Goal: Transaction & Acquisition: Purchase product/service

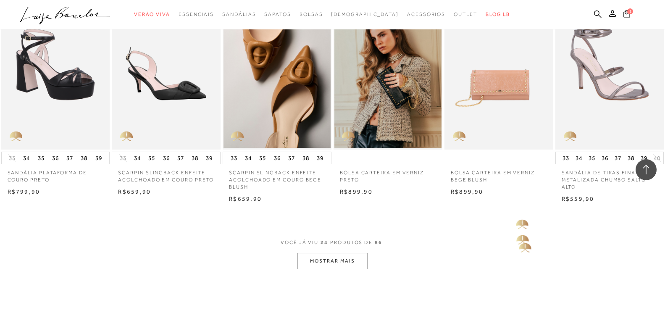
scroll to position [747, 0]
click at [322, 261] on button "MOSTRAR MAIS" at bounding box center [332, 261] width 71 height 16
click at [333, 262] on button "MOSTRAR MAIS" at bounding box center [332, 261] width 71 height 16
click at [342, 264] on button "MOSTRAR MAIS" at bounding box center [332, 261] width 71 height 16
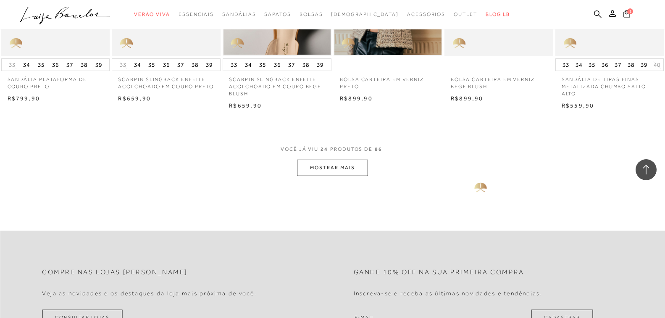
scroll to position [840, 0]
type input "[EMAIL_ADDRESS][DOMAIN_NAME]"
click at [353, 167] on button "MOSTRAR MAIS" at bounding box center [332, 167] width 71 height 16
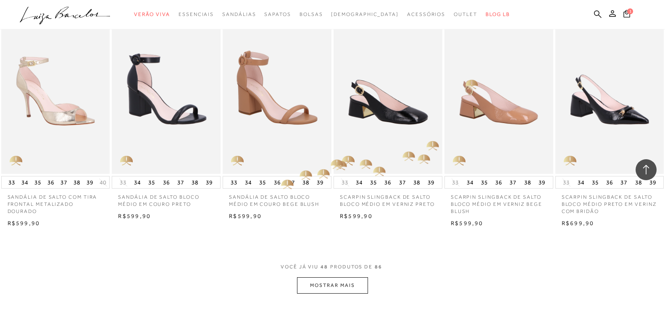
scroll to position [1639, 0]
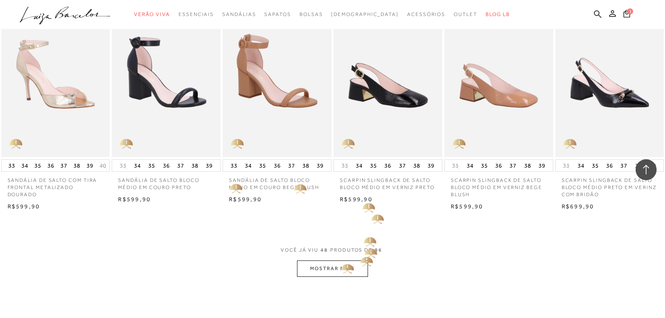
click at [338, 269] on button "MOSTRAR MAIS" at bounding box center [332, 269] width 71 height 16
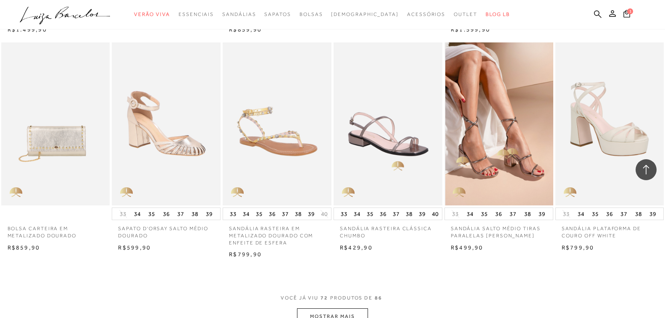
scroll to position [2521, 0]
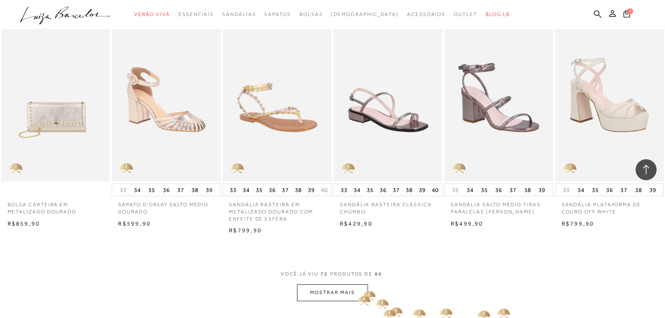
click at [351, 290] on button "MOSTRAR MAIS" at bounding box center [332, 292] width 71 height 16
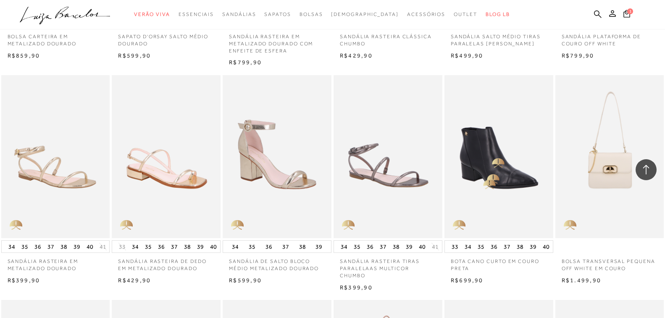
scroll to position [2815, 0]
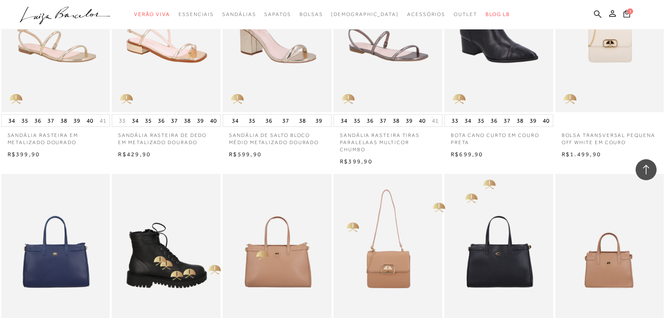
click at [159, 254] on img at bounding box center [167, 255] width 108 height 163
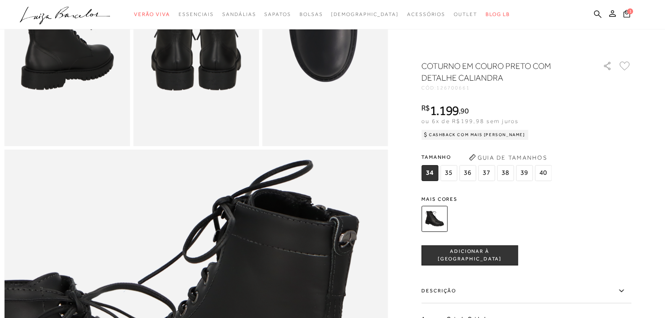
scroll to position [378, 0]
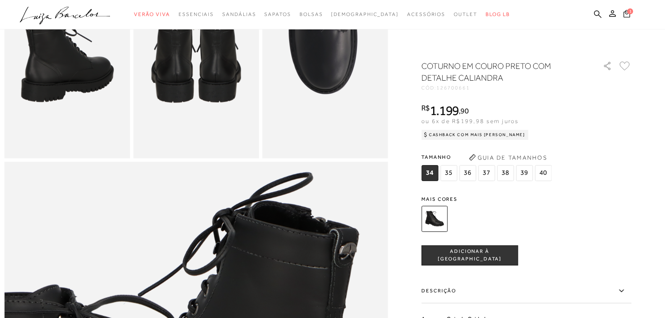
click at [626, 13] on icon at bounding box center [627, 14] width 7 height 8
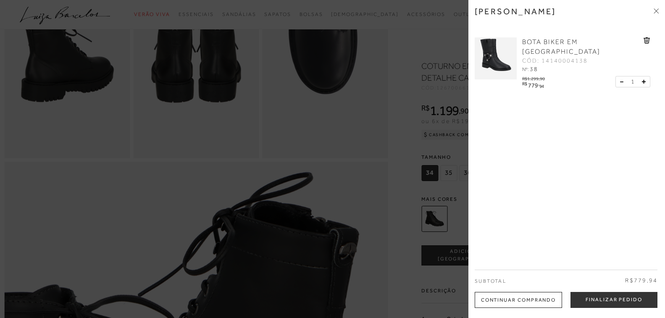
click at [646, 39] on icon at bounding box center [647, 40] width 6 height 6
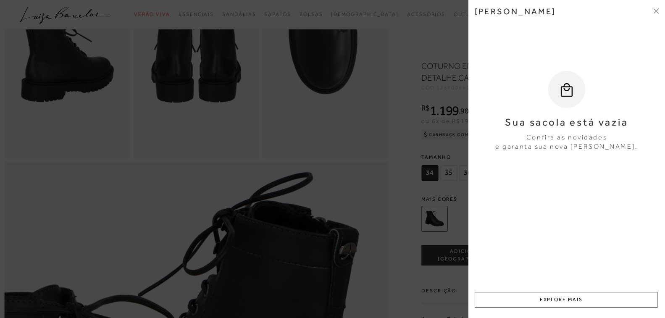
click at [272, 137] on div at bounding box center [332, 159] width 665 height 318
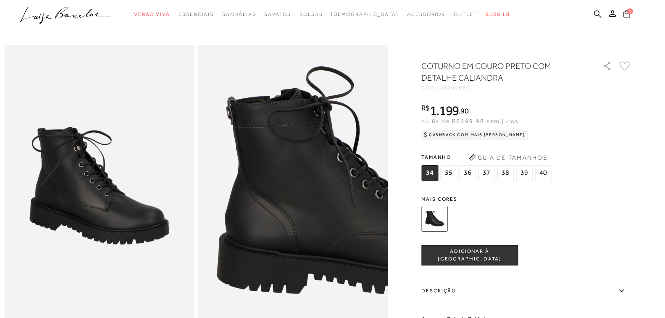
scroll to position [0, 0]
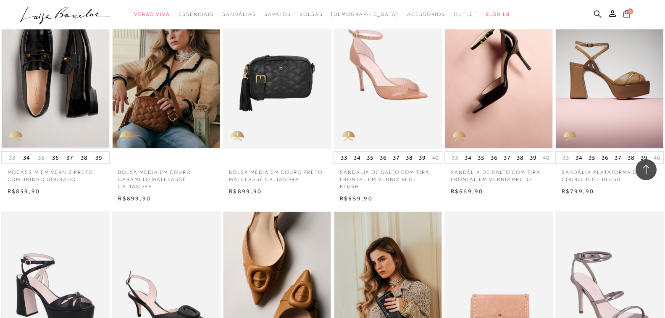
scroll to position [504, 0]
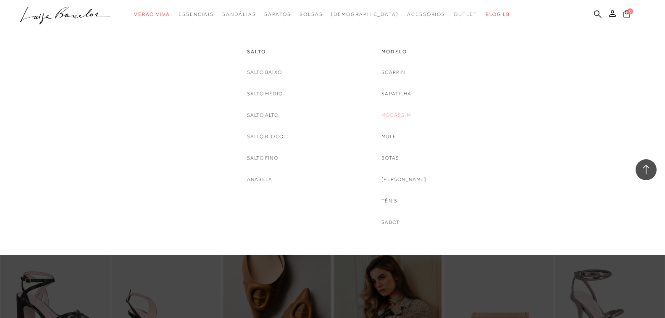
click at [398, 114] on link "Mocassim" at bounding box center [396, 115] width 29 height 9
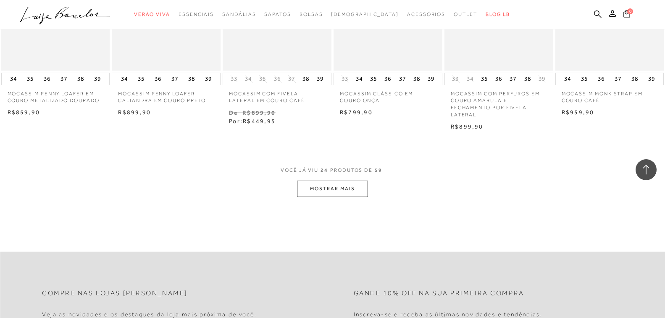
scroll to position [840, 0]
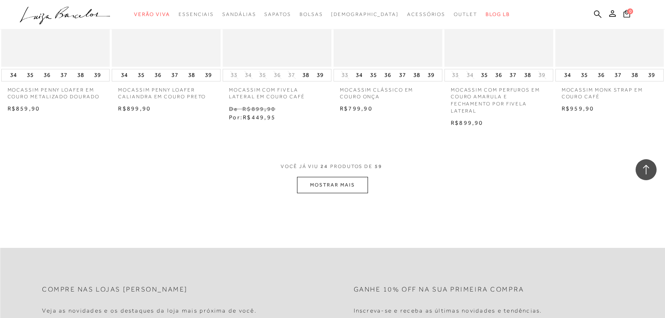
click at [349, 184] on button "MOSTRAR MAIS" at bounding box center [332, 185] width 71 height 16
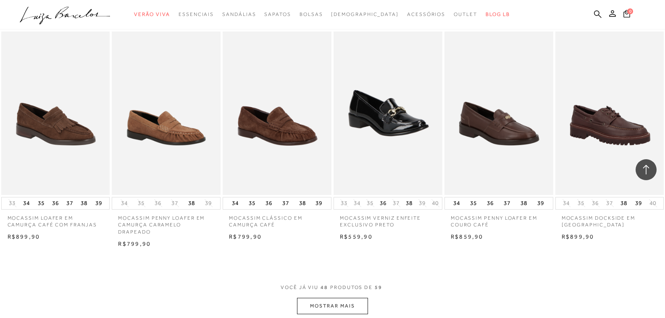
scroll to position [1681, 0]
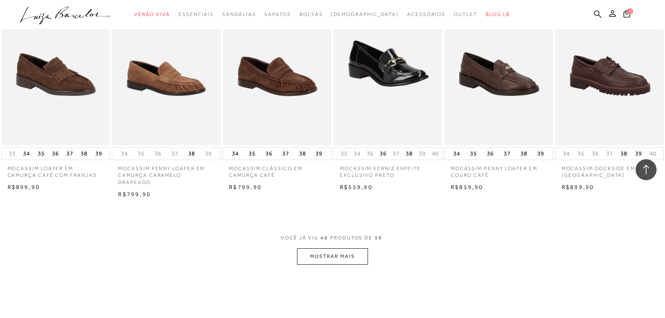
click at [333, 259] on button "MOSTRAR MAIS" at bounding box center [332, 256] width 71 height 16
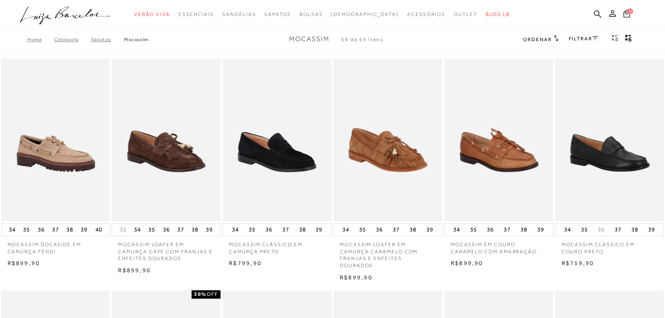
scroll to position [0, 0]
